Goal: Use online tool/utility: Utilize a website feature to perform a specific function

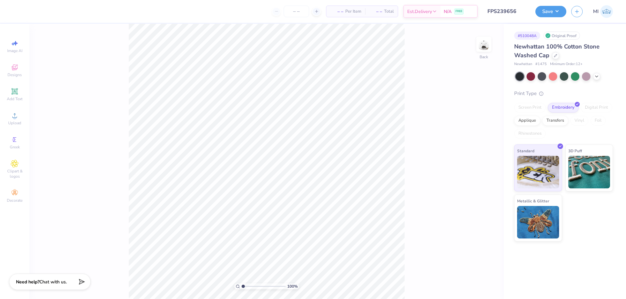
type input "FPS239656"
click at [13, 112] on icon at bounding box center [15, 116] width 8 height 8
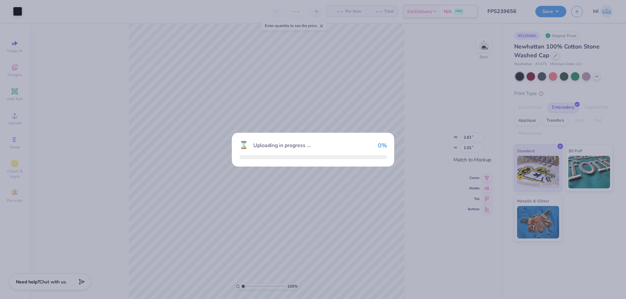
type input "4.98"
type input "1.78"
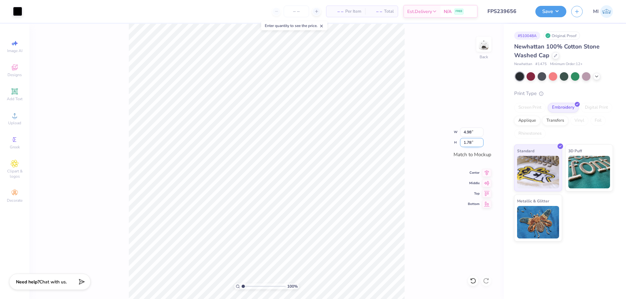
click at [467, 142] on input "1.78" at bounding box center [471, 142] width 23 height 9
type input "1"
type input "1.01"
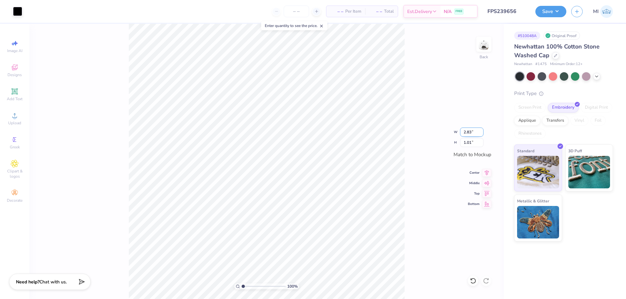
click at [469, 133] on input "2.83" at bounding box center [471, 132] width 23 height 9
type input "2.61"
type input "0.93"
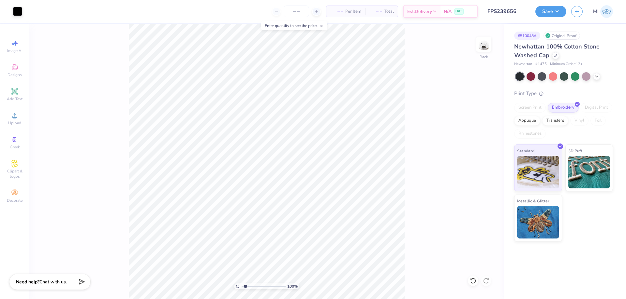
type input "1"
drag, startPoint x: 255, startPoint y: 287, endPoint x: 197, endPoint y: 280, distance: 58.5
click at [241, 284] on input "range" at bounding box center [263, 287] width 44 height 6
click at [550, 18] on div "Save MI" at bounding box center [580, 11] width 91 height 23
click at [551, 15] on button "Save" at bounding box center [550, 10] width 31 height 11
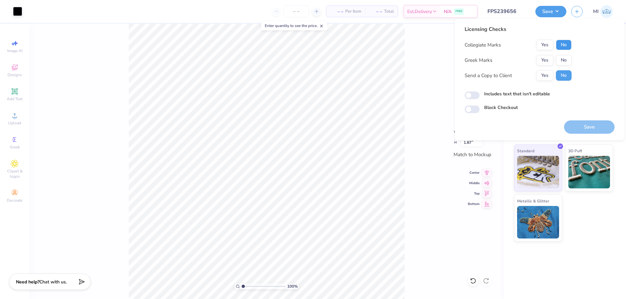
click at [563, 48] on button "No" at bounding box center [564, 45] width 16 height 10
click at [549, 56] on button "Yes" at bounding box center [544, 60] width 17 height 10
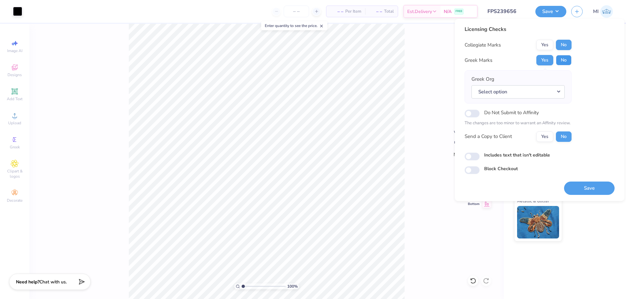
click at [565, 58] on button "No" at bounding box center [564, 60] width 16 height 10
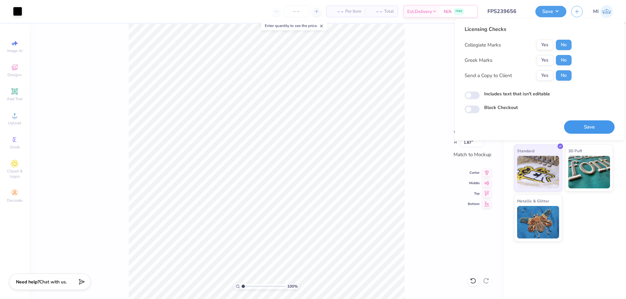
click at [573, 126] on button "Save" at bounding box center [589, 127] width 51 height 13
